Goal: Navigation & Orientation: Find specific page/section

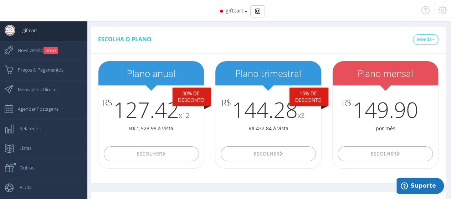
click at [234, 6] on div "gifteart" at bounding box center [226, 10] width 344 height 21
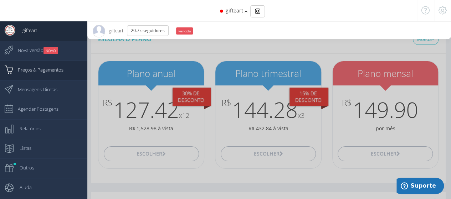
click at [34, 67] on span "Preços & Pagamentos" at bounding box center [37, 70] width 53 height 18
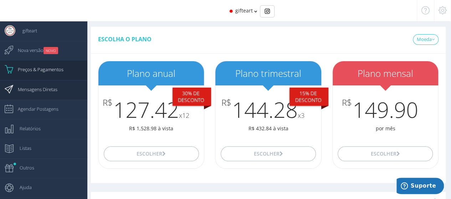
click at [47, 87] on span "Mensagens Diretas" at bounding box center [34, 90] width 47 height 18
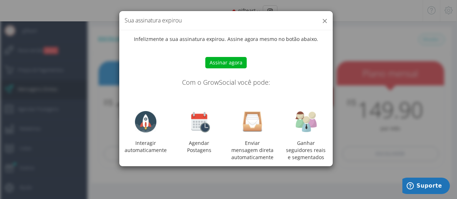
click at [326, 21] on button "×" at bounding box center [324, 21] width 5 height 10
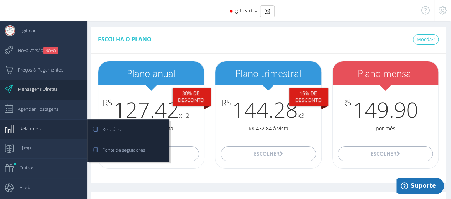
click at [35, 127] on span "Relatórios" at bounding box center [26, 129] width 28 height 18
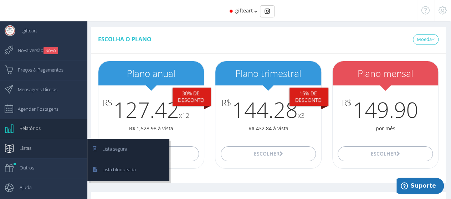
click at [32, 143] on link "Listas" at bounding box center [43, 149] width 87 height 20
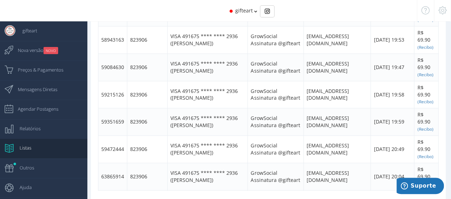
scroll to position [457, 0]
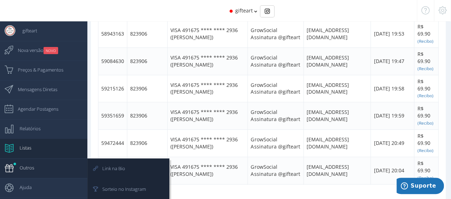
click at [40, 169] on link "Outros" at bounding box center [43, 169] width 87 height 20
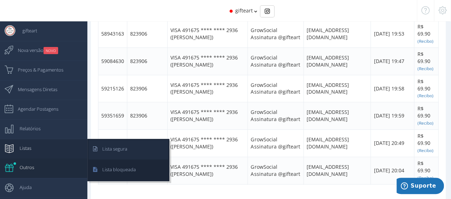
click at [126, 147] on span "Lista segura" at bounding box center [111, 149] width 32 height 18
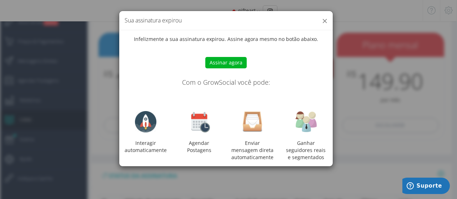
click at [324, 20] on button "×" at bounding box center [324, 21] width 5 height 10
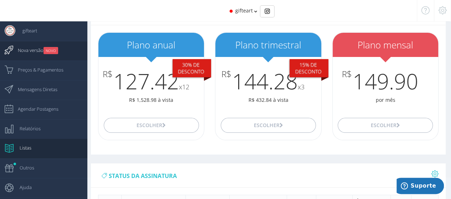
click at [29, 50] on span "Nova versão NOVO" at bounding box center [34, 50] width 47 height 18
